Goal: Task Accomplishment & Management: Manage account settings

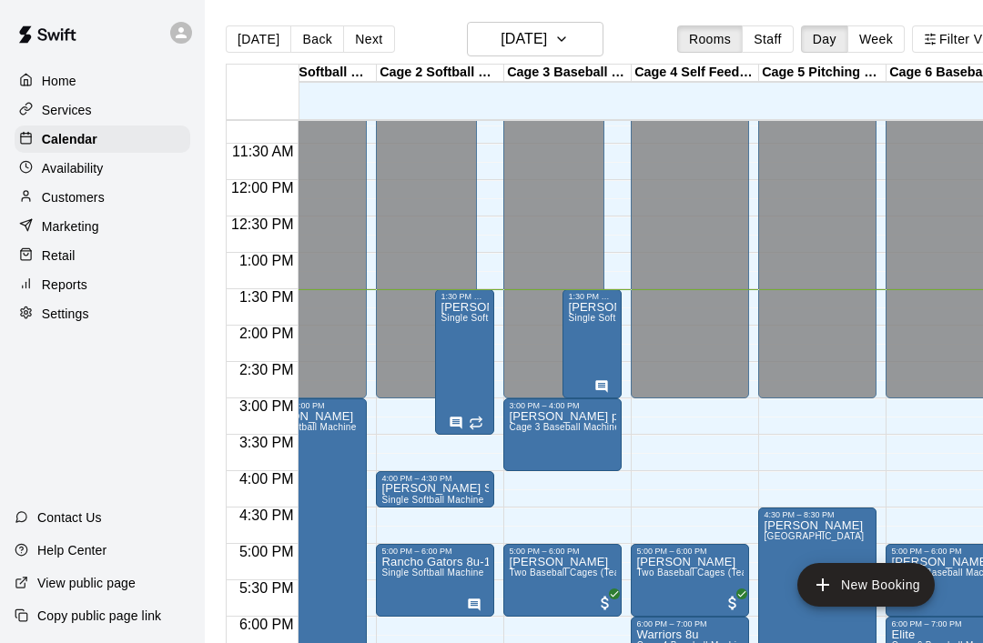
scroll to position [812, 50]
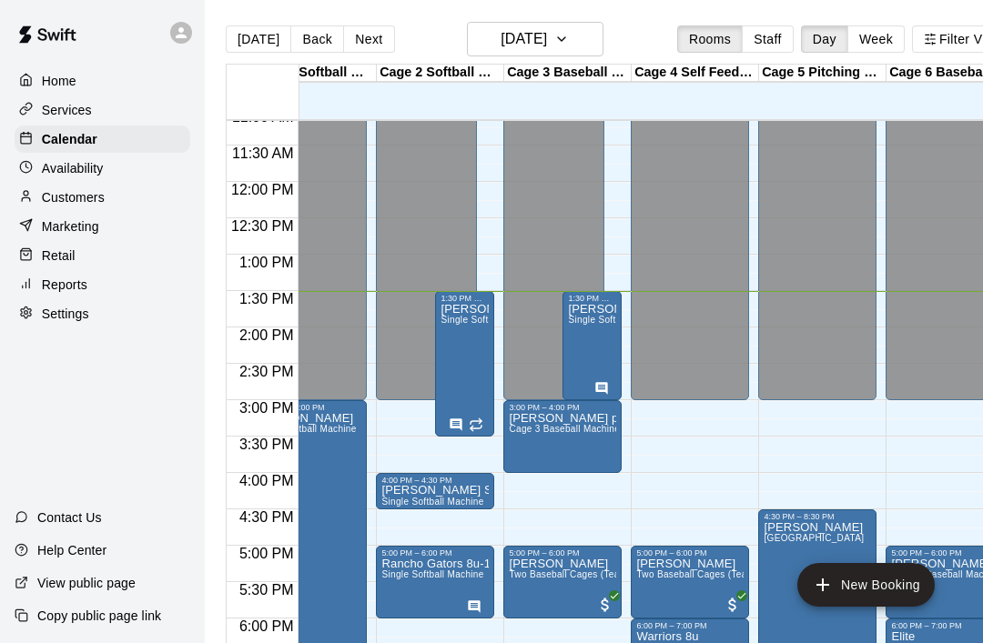
click at [537, 519] on icon "delete" at bounding box center [527, 520] width 22 height 22
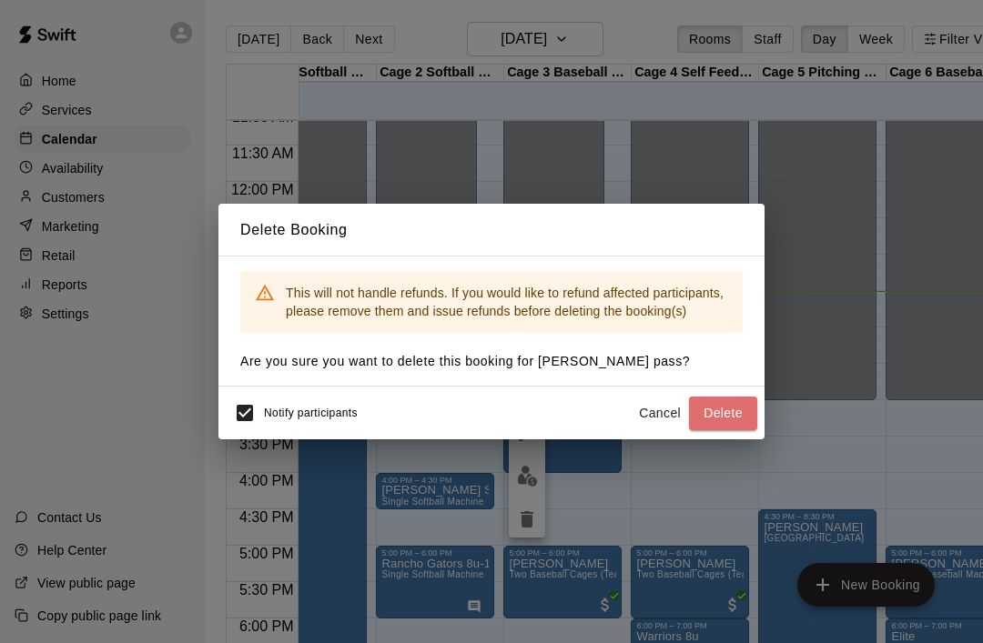
click at [736, 408] on button "Delete" at bounding box center [723, 414] width 68 height 34
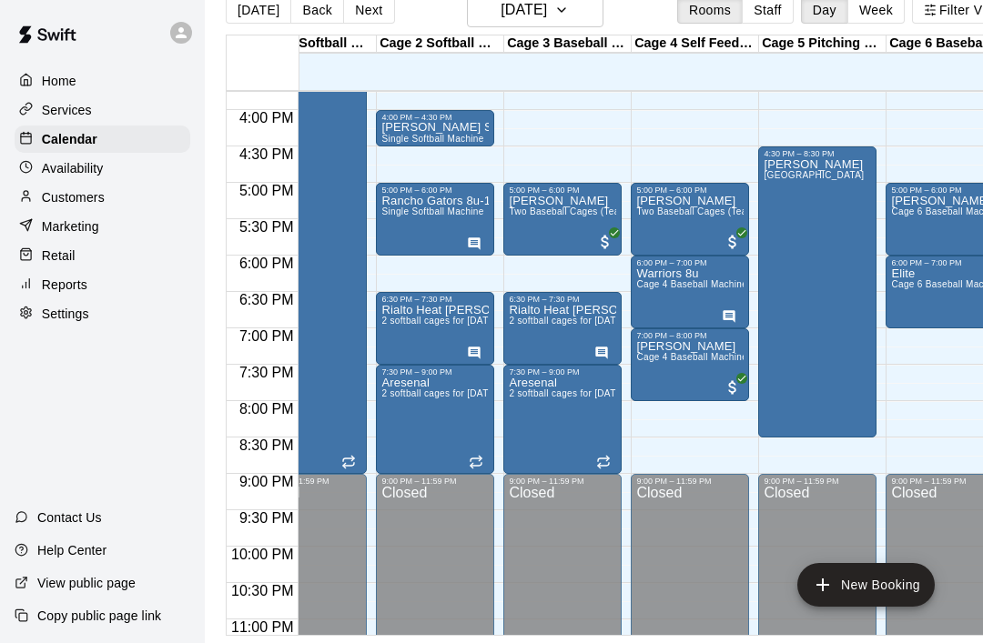
scroll to position [54, 0]
click at [426, 207] on span "Single Softball Machine" at bounding box center [432, 212] width 102 height 10
click at [395, 195] on icon "edit" at bounding box center [399, 202] width 22 height 22
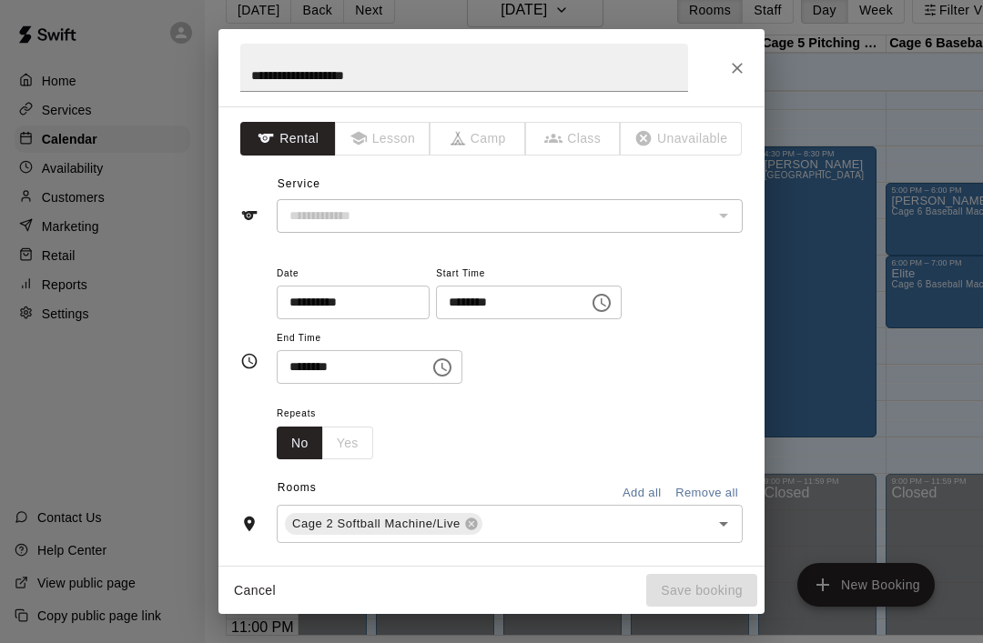
type input "**********"
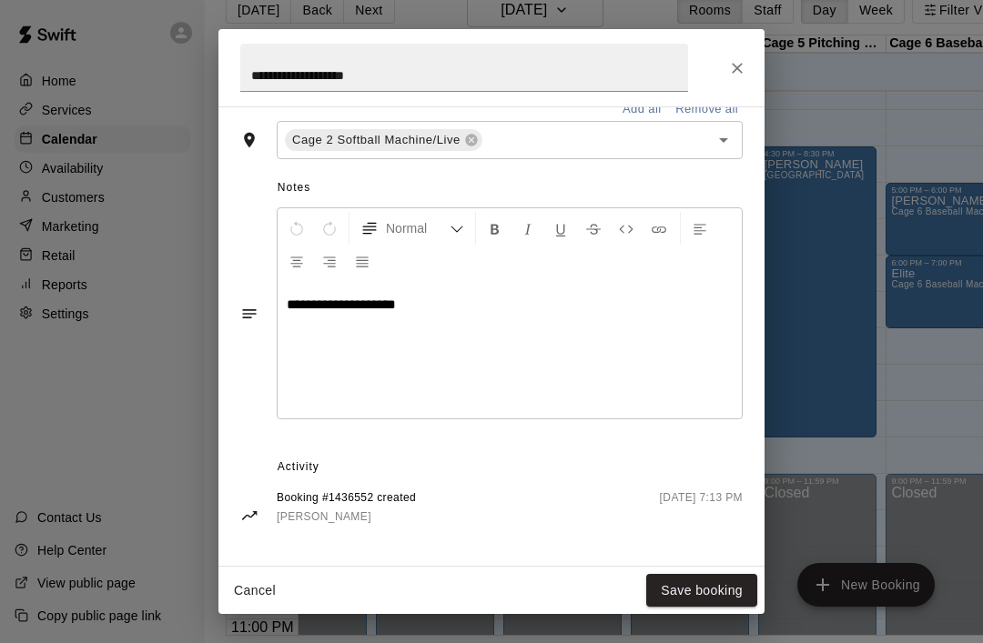
scroll to position [451, 0]
click at [762, 59] on div "**********" at bounding box center [491, 67] width 546 height 77
click at [741, 63] on icon "Close" at bounding box center [737, 68] width 18 height 18
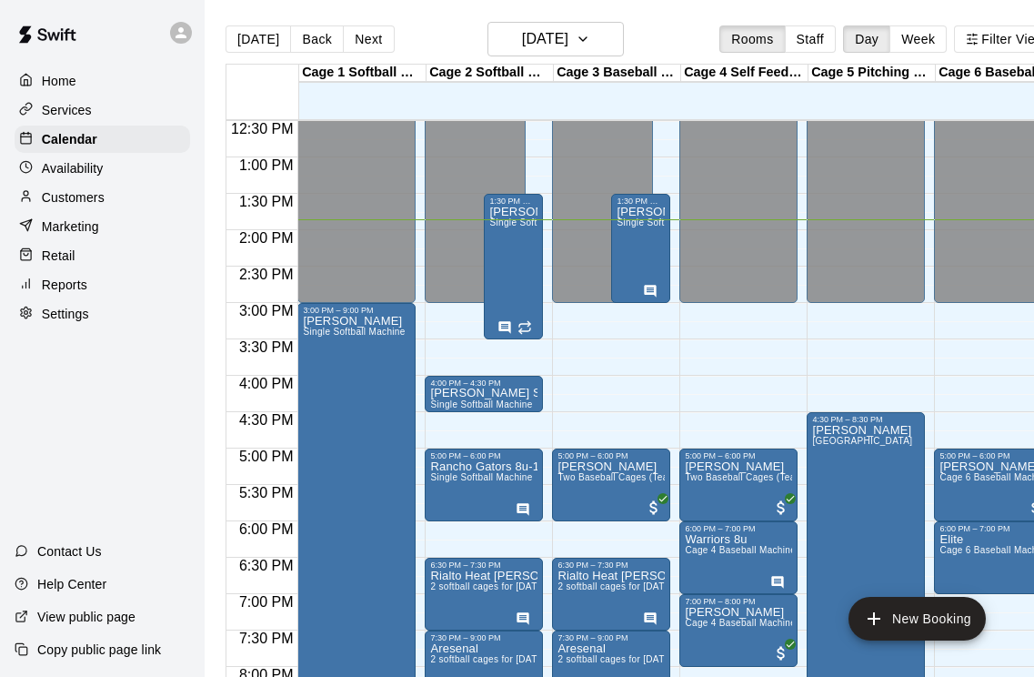
scroll to position [909, 0]
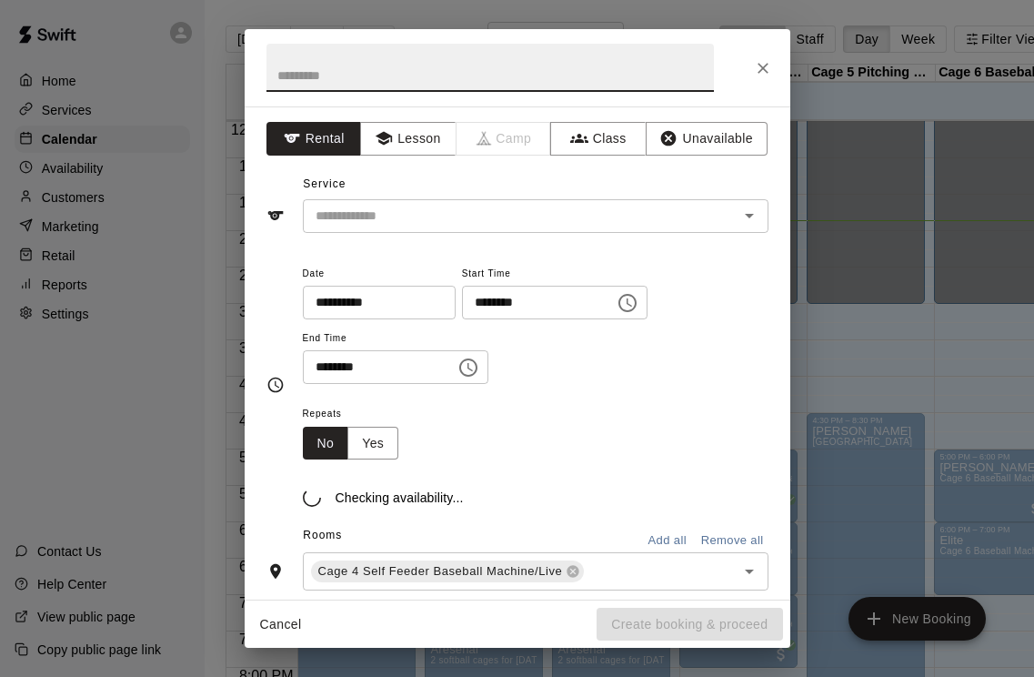
click at [292, 79] on input "text" at bounding box center [491, 68] width 448 height 48
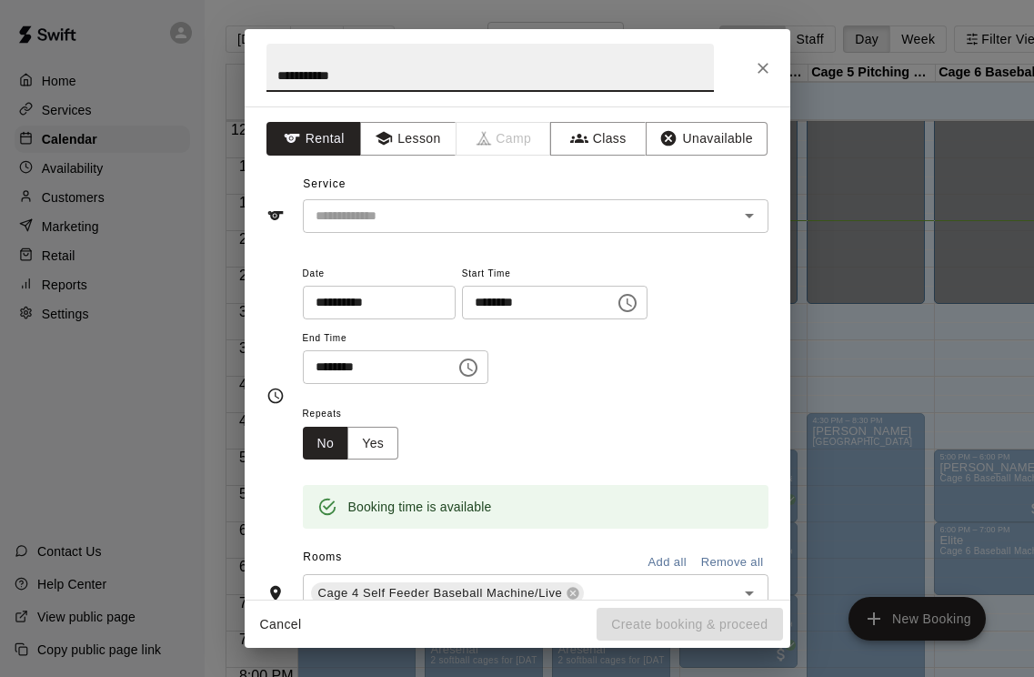
click at [758, 212] on icon "Open" at bounding box center [750, 216] width 22 height 22
type input "**********"
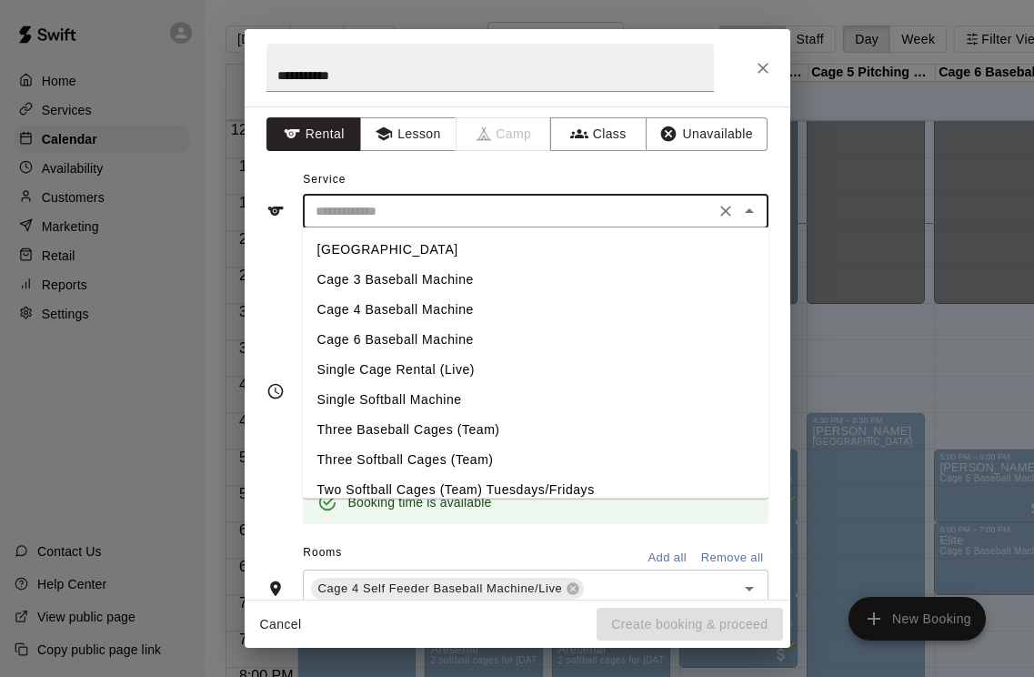
scroll to position [0, 0]
click at [331, 247] on li "[GEOGRAPHIC_DATA]" at bounding box center [536, 250] width 466 height 30
type input "**********"
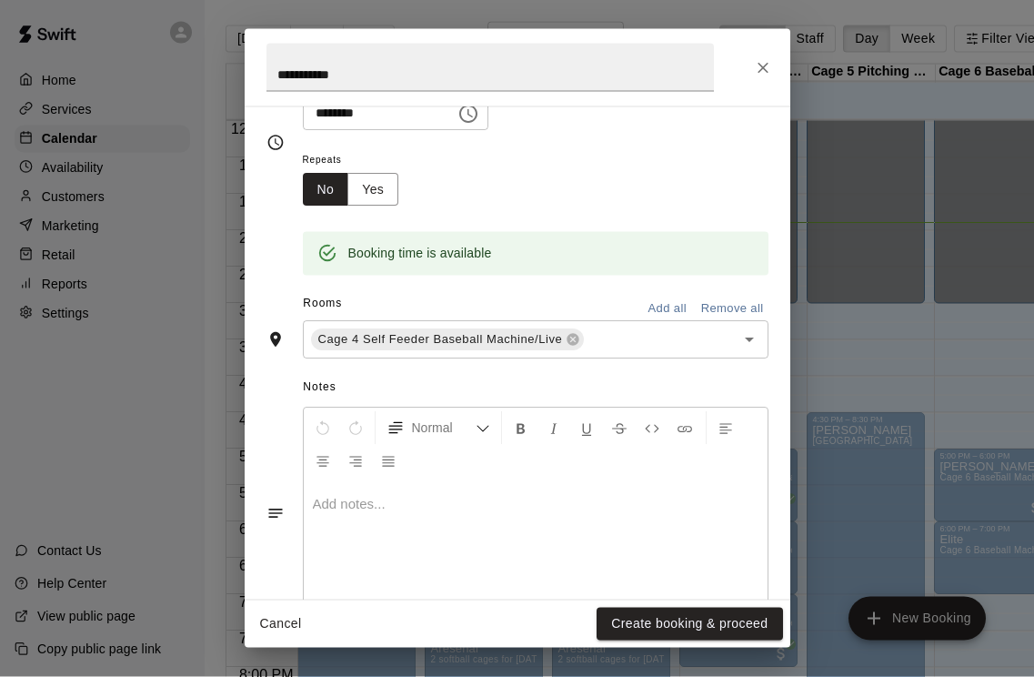
scroll to position [240, 0]
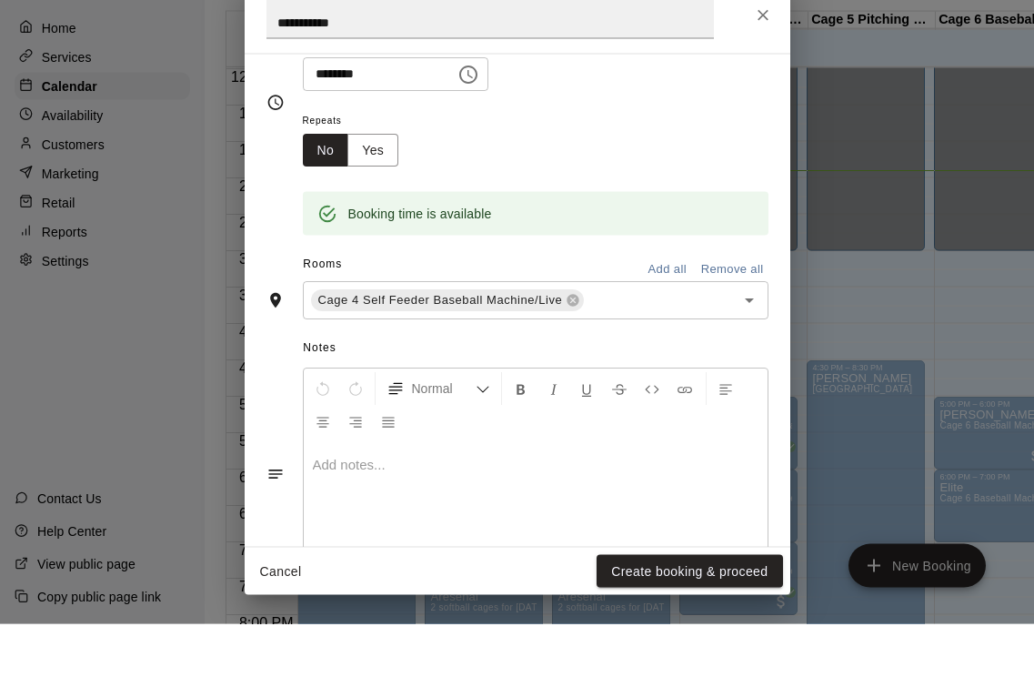
click at [752, 342] on icon "Open" at bounding box center [750, 353] width 22 height 22
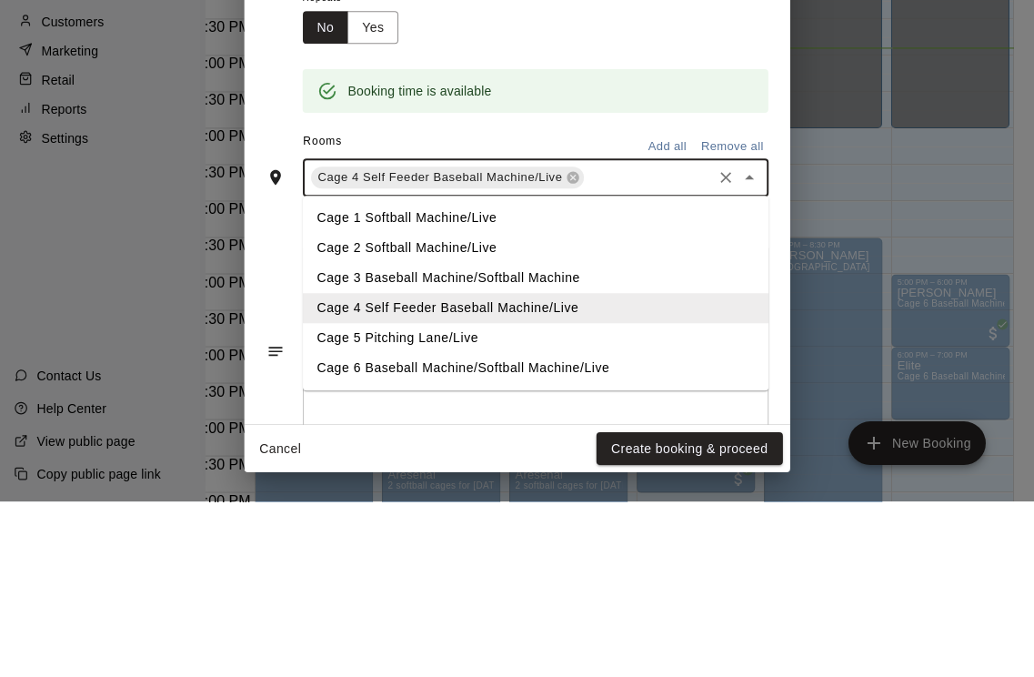
click at [332, 499] on li "Cage 5 Pitching Lane/Live" at bounding box center [536, 514] width 466 height 30
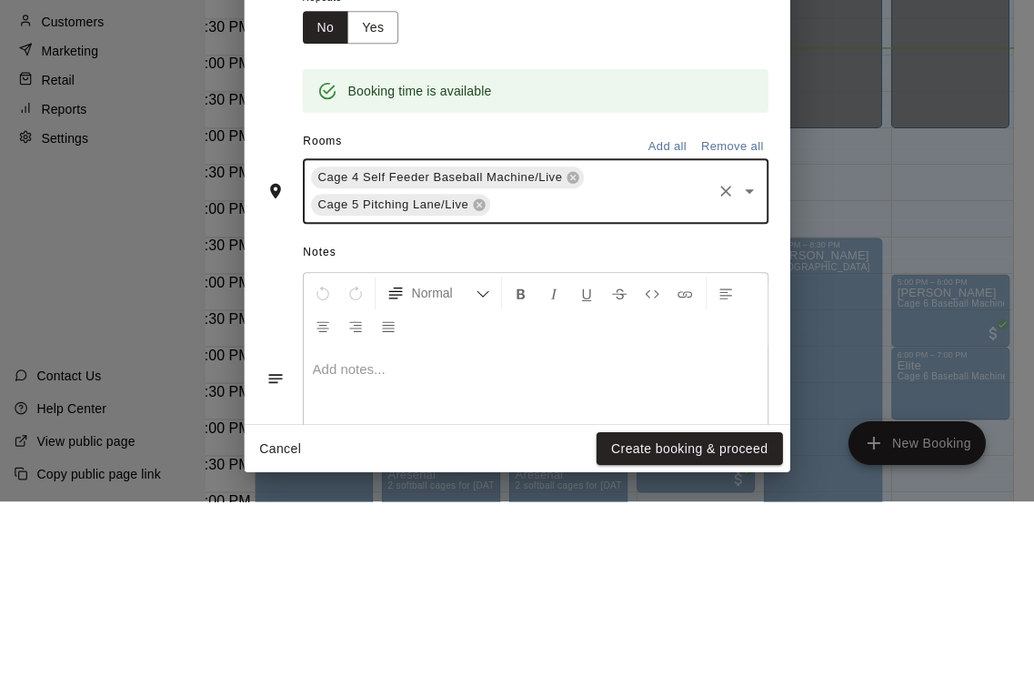
click at [576, 346] on icon at bounding box center [573, 353] width 15 height 15
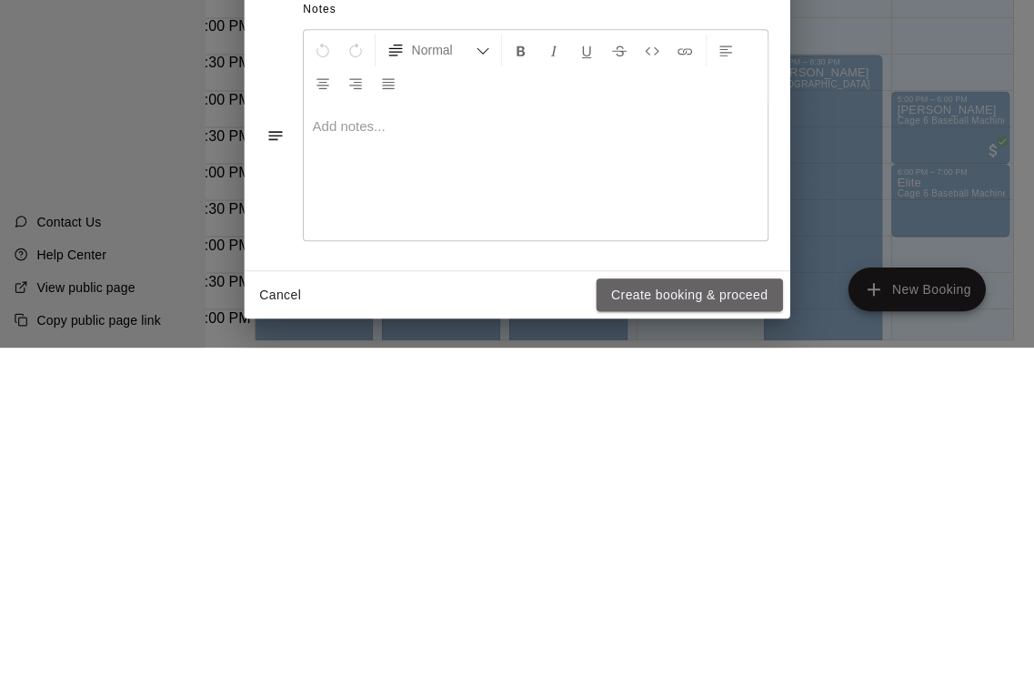
scroll to position [91, 43]
click at [718, 608] on button "Create booking & proceed" at bounding box center [690, 625] width 186 height 34
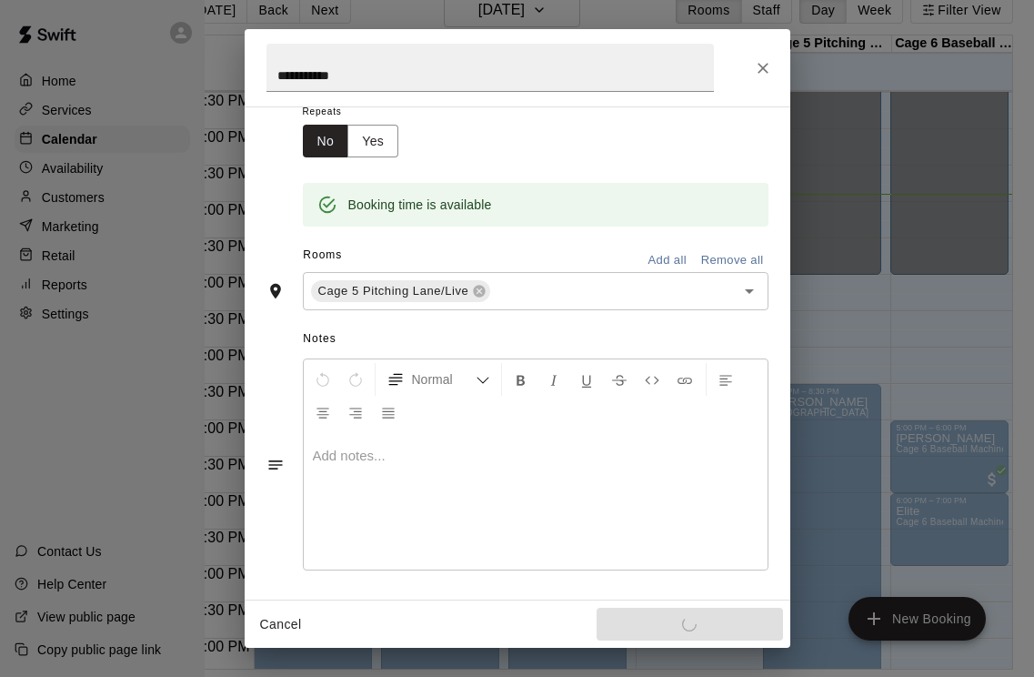
scroll to position [241, 0]
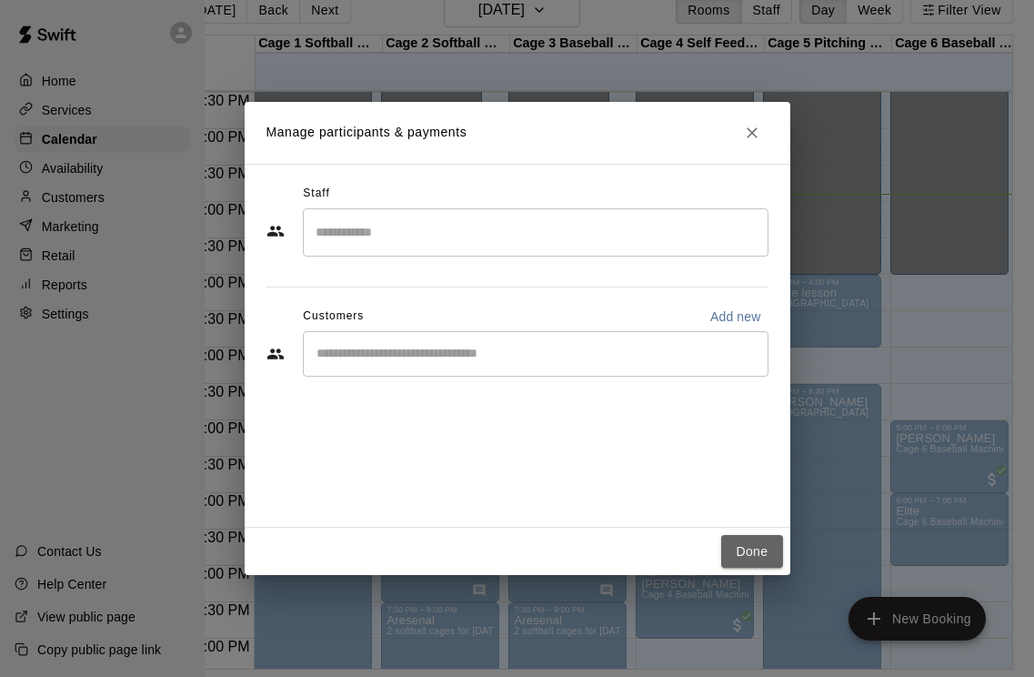
click at [751, 569] on button "Done" at bounding box center [751, 552] width 61 height 34
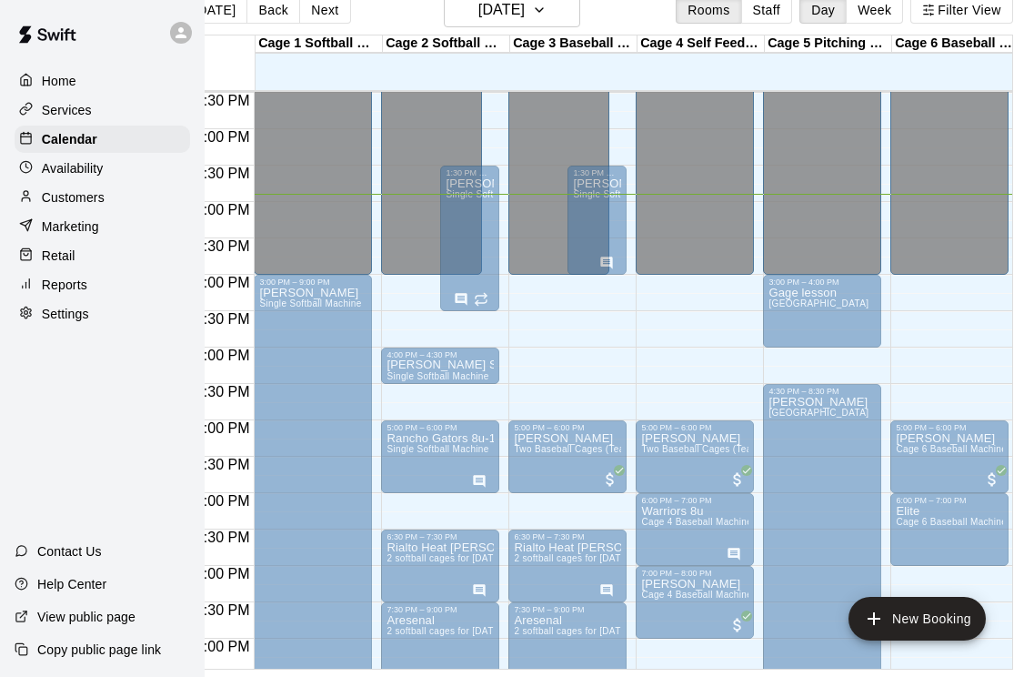
click at [598, 222] on div "[PERSON_NAME] Single Softball Machine" at bounding box center [597, 515] width 48 height 677
click at [600, 174] on div at bounding box center [517, 338] width 1034 height 677
click at [602, 216] on div "[PERSON_NAME] Single Softball Machine" at bounding box center [597, 515] width 48 height 677
click at [598, 200] on icon "edit" at bounding box center [592, 198] width 22 height 22
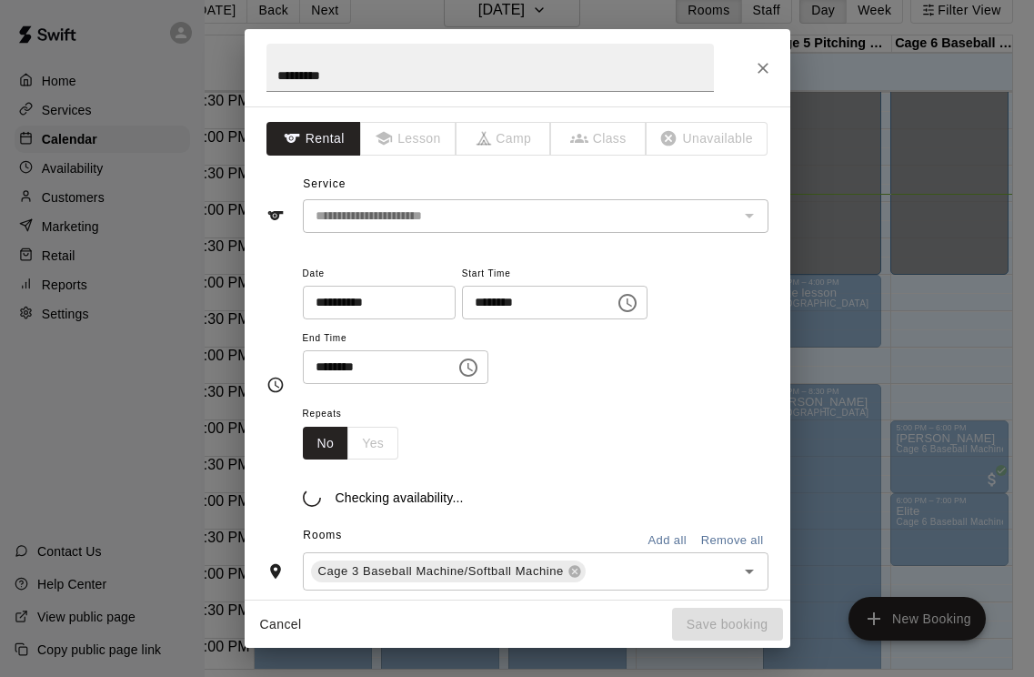
scroll to position [30, 0]
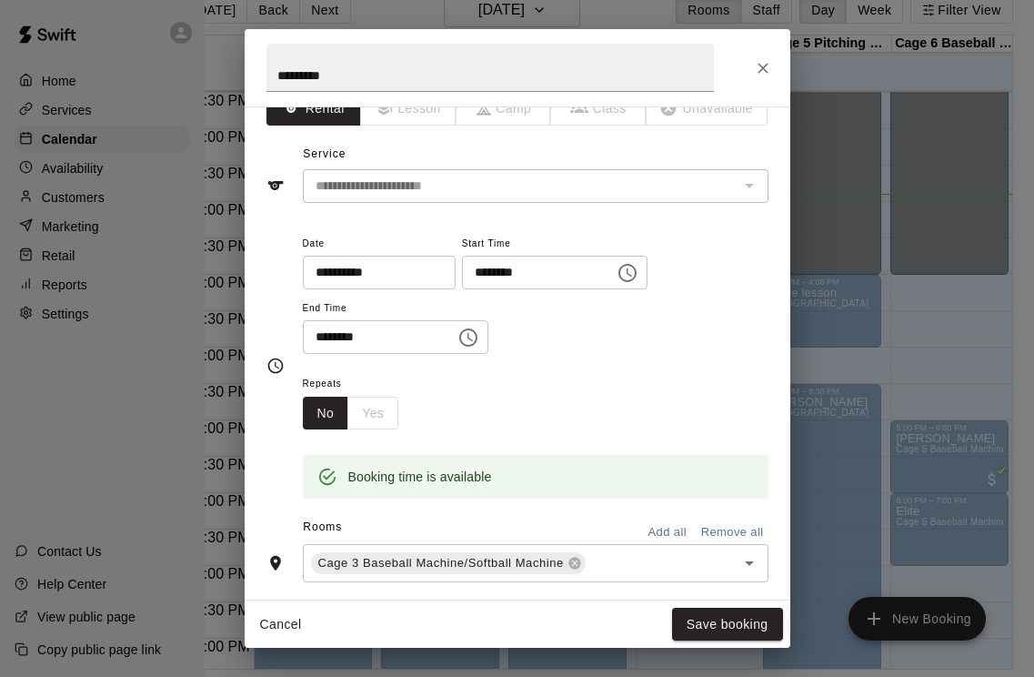
click at [342, 343] on input "********" at bounding box center [373, 337] width 140 height 34
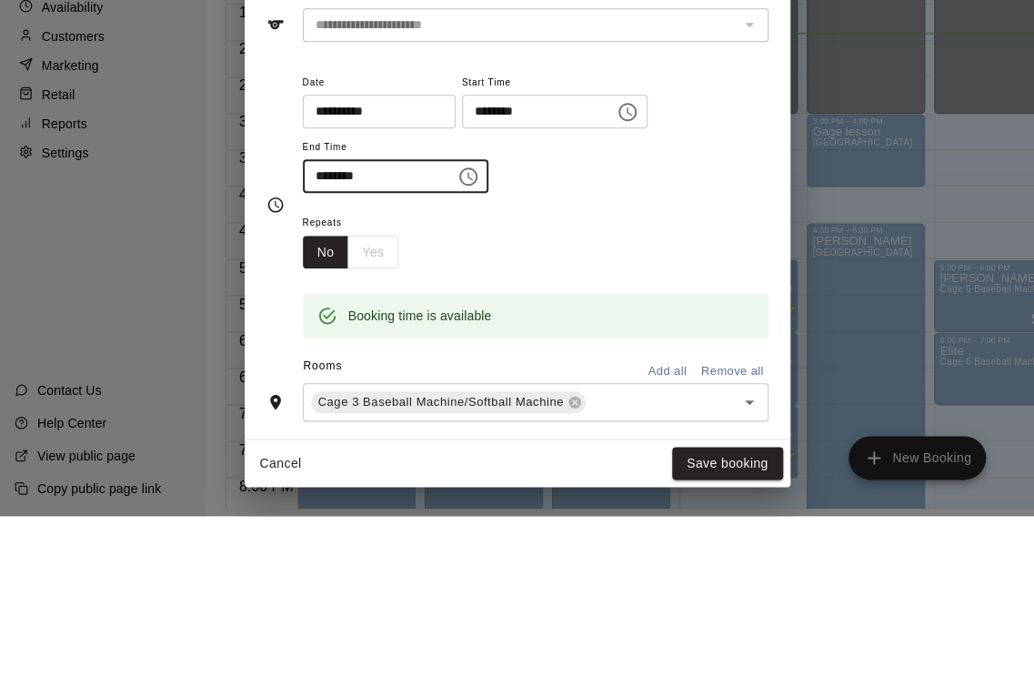
click at [462, 327] on icon "Choose time, selected time is 3:00 PM" at bounding box center [469, 338] width 22 height 22
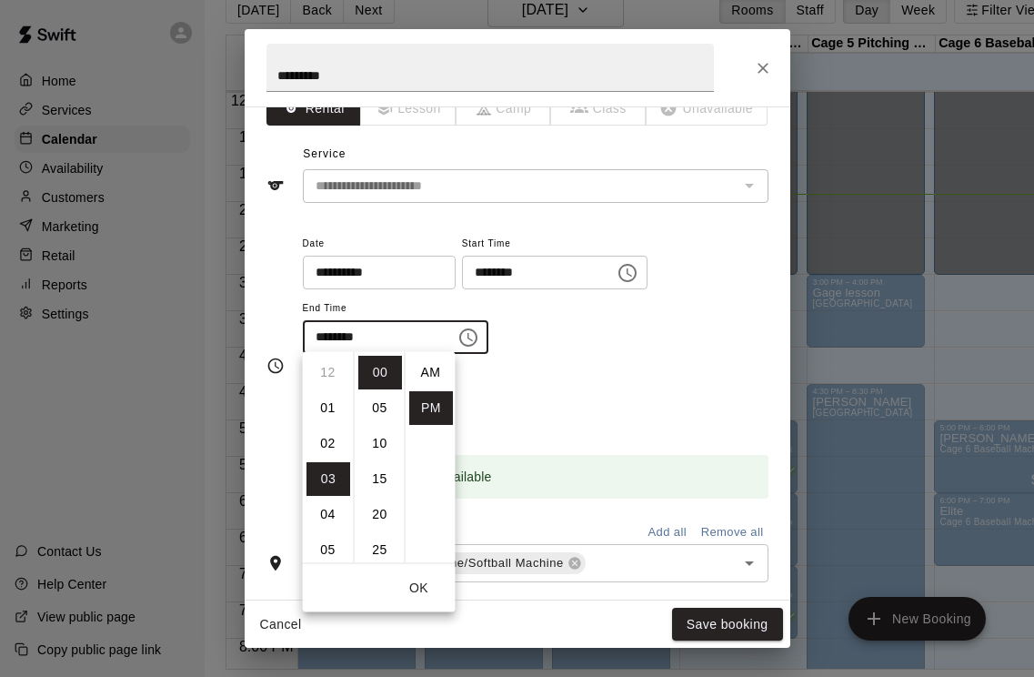
scroll to position [33, 0]
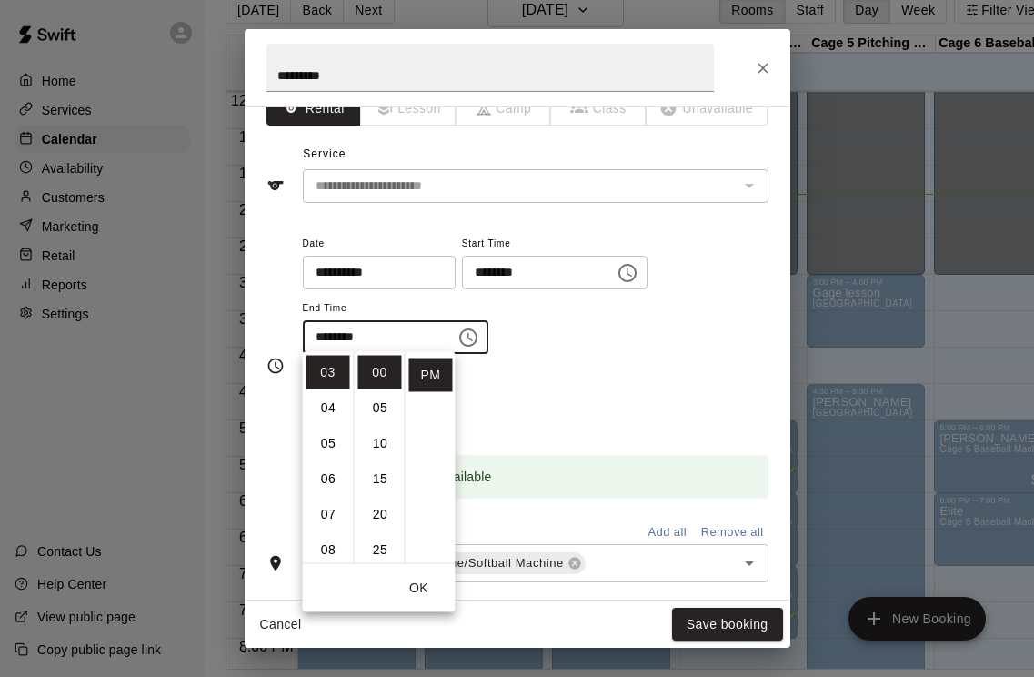
click at [332, 416] on li "04" at bounding box center [329, 408] width 44 height 34
type input "********"
click at [730, 641] on button "Save booking" at bounding box center [727, 625] width 111 height 34
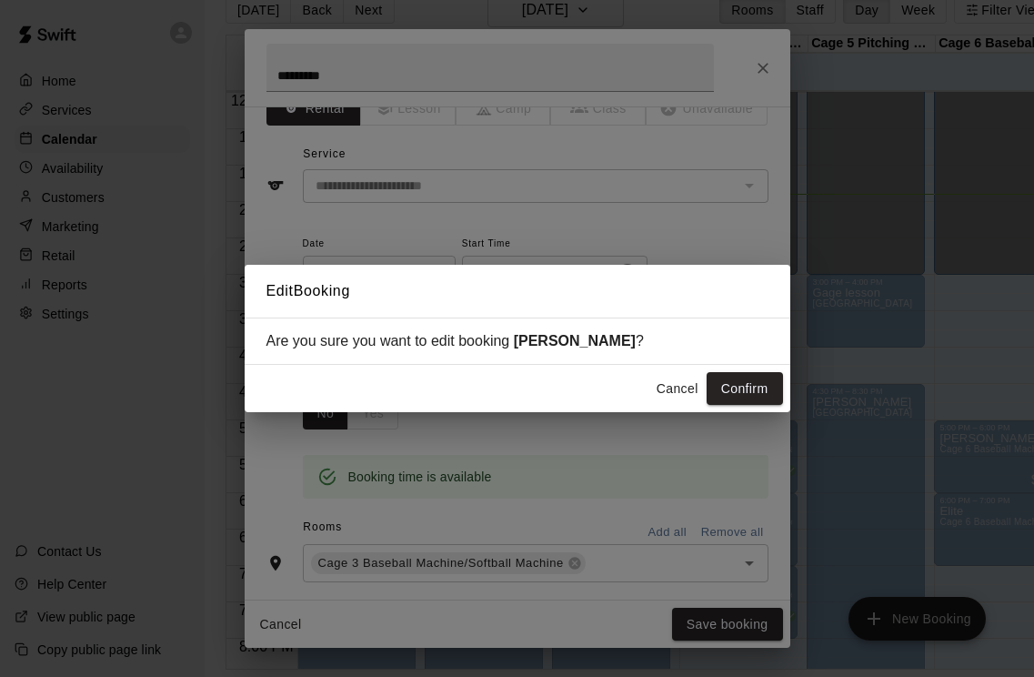
click at [752, 406] on button "Confirm" at bounding box center [745, 389] width 76 height 34
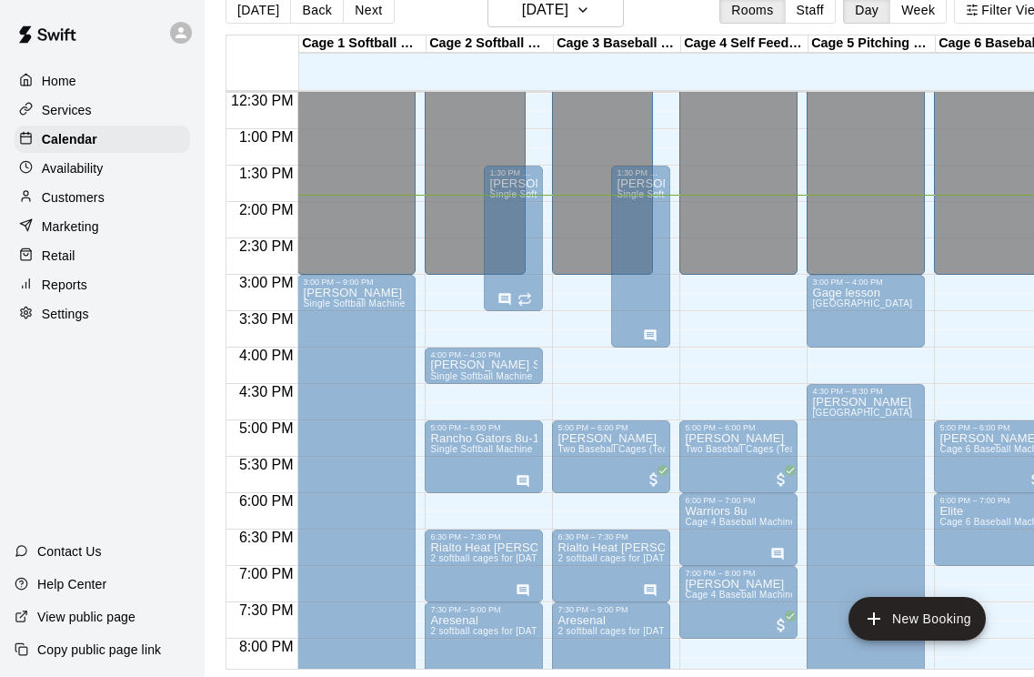
scroll to position [0, 0]
